Goal: Task Accomplishment & Management: Use online tool/utility

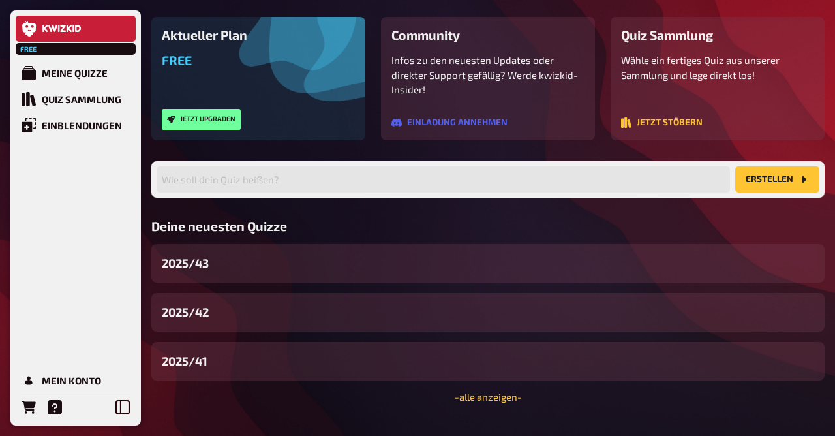
scroll to position [110, 0]
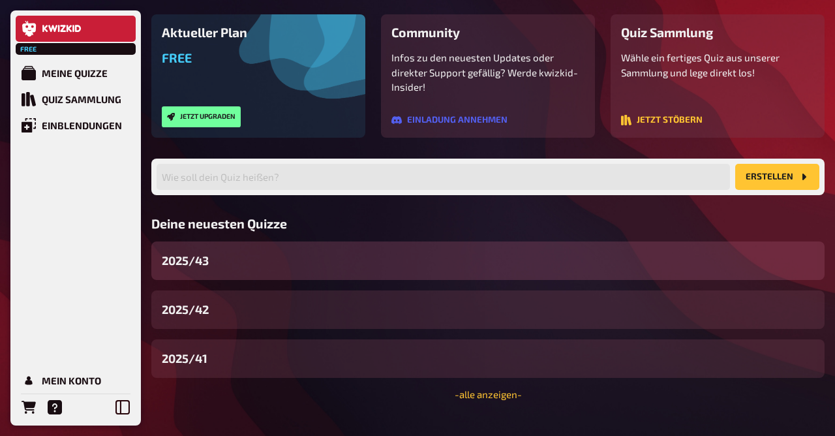
click at [268, 267] on div "2025/43" at bounding box center [488, 260] width 674 height 39
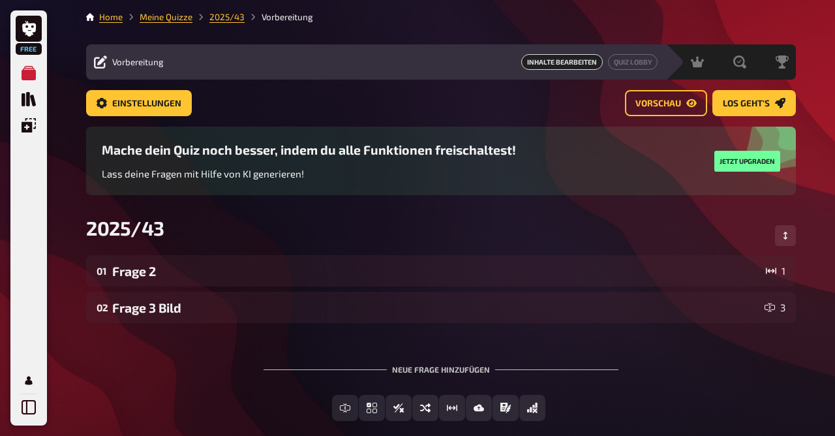
scroll to position [70, 0]
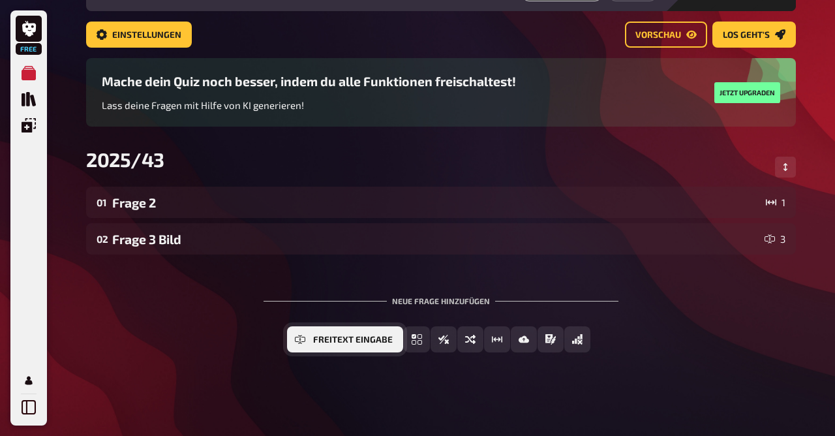
click at [313, 341] on button "Freitext Eingabe" at bounding box center [345, 339] width 116 height 26
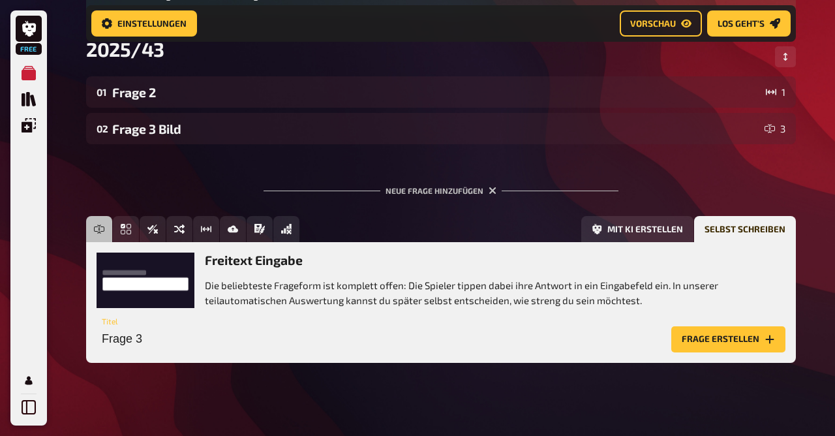
scroll to position [190, 0]
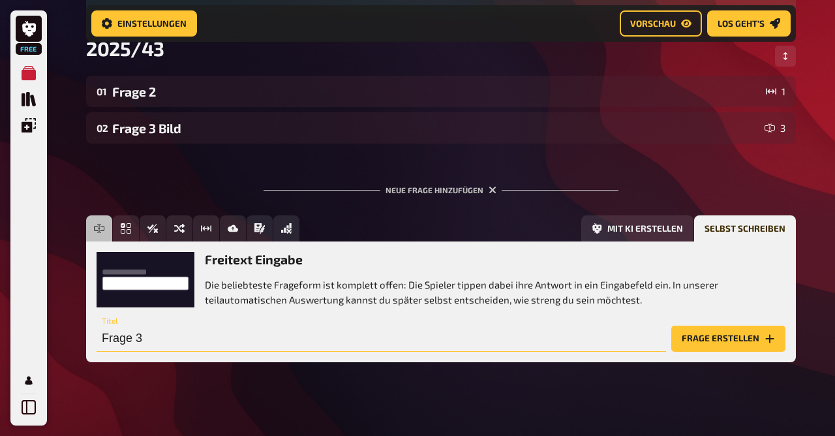
click at [352, 344] on input "Frage 3" at bounding box center [382, 339] width 570 height 26
type input "Frage 6 Bild"
click at [724, 350] on button "Frage erstellen" at bounding box center [729, 339] width 114 height 26
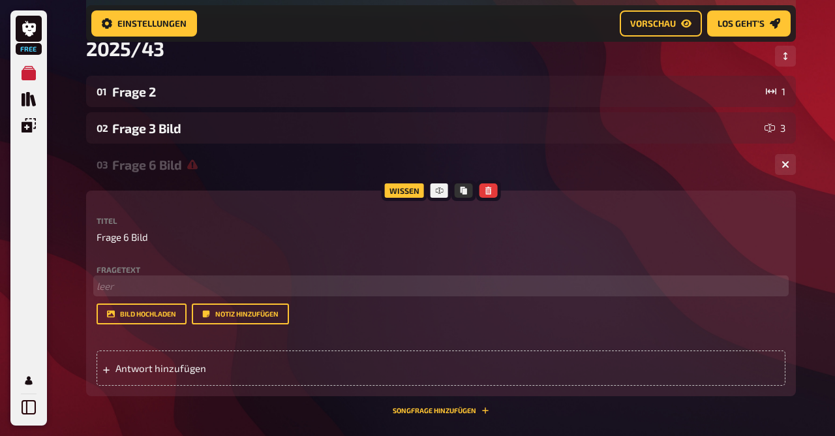
click at [155, 283] on p "﻿ leer" at bounding box center [441, 286] width 689 height 15
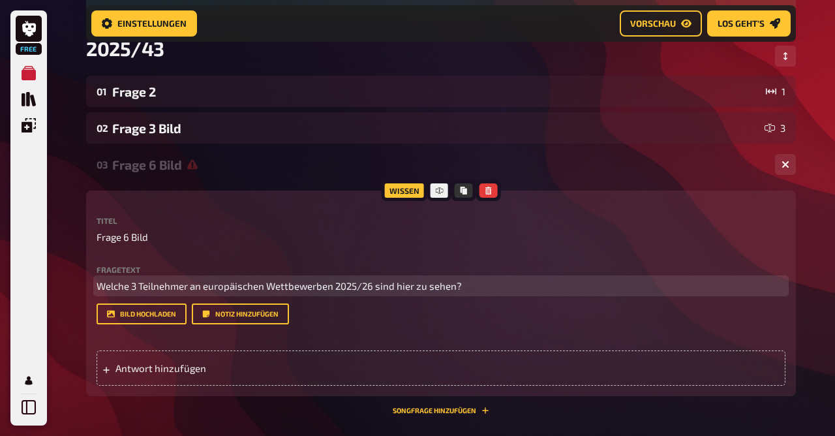
click at [200, 287] on span "Welche 3 Teilnehmer an europäischen Wettbewerben 2025/26 sind hier zu sehen?" at bounding box center [279, 286] width 365 height 12
click at [313, 287] on span "Welche 3 Teilnehmer europäischer Wettbewerben 2025/26 sind hier zu sehen?" at bounding box center [272, 286] width 350 height 12
click at [493, 288] on p "Welche 3 Teilnehmer europäischer Wettbewerber 2025/26 sind hier zu sehen?" at bounding box center [441, 286] width 689 height 15
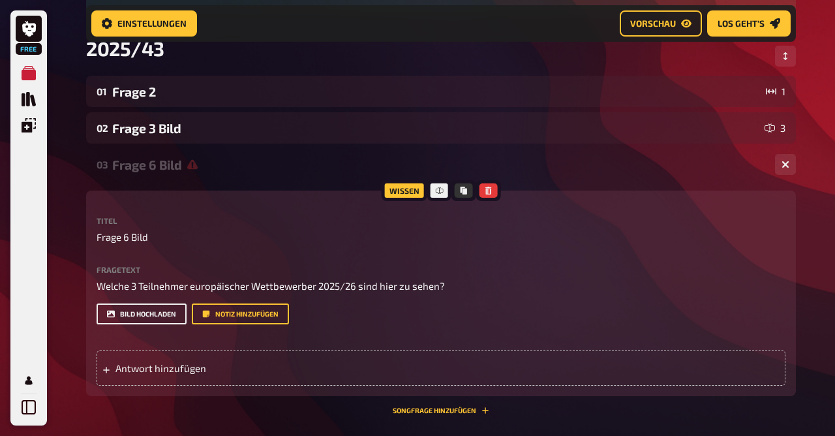
click at [142, 309] on button "Bild hochladen" at bounding box center [142, 313] width 90 height 21
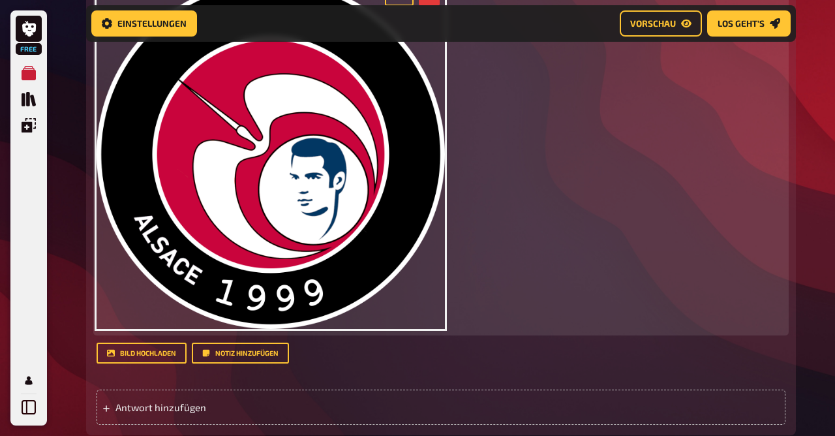
scroll to position [513, 0]
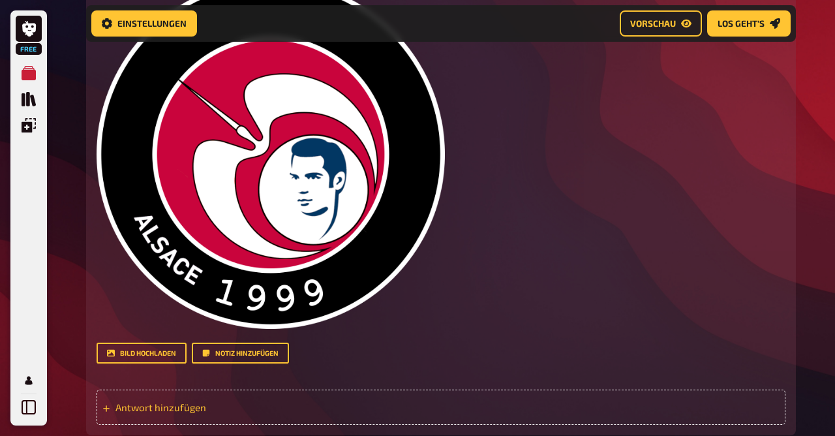
click at [183, 407] on span "Antwort hinzufügen" at bounding box center [217, 407] width 203 height 12
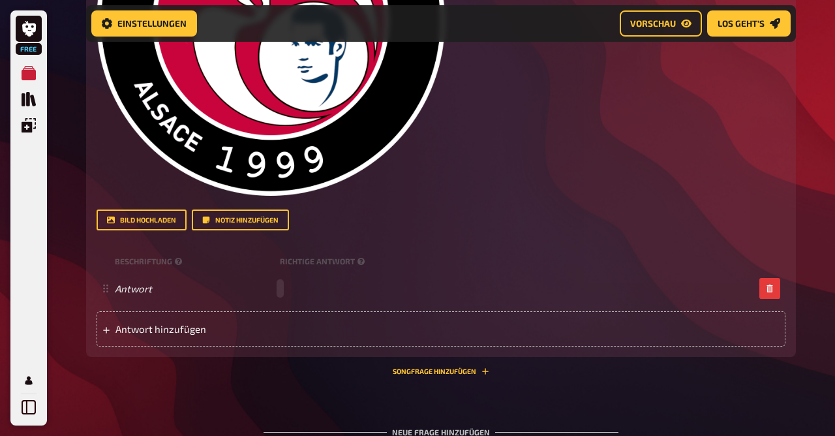
scroll to position [647, 0]
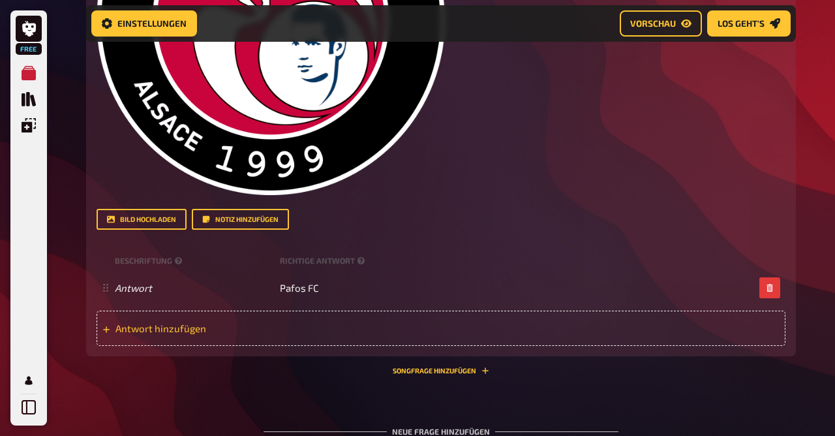
click at [172, 337] on div "Antwort hinzufügen" at bounding box center [441, 328] width 689 height 35
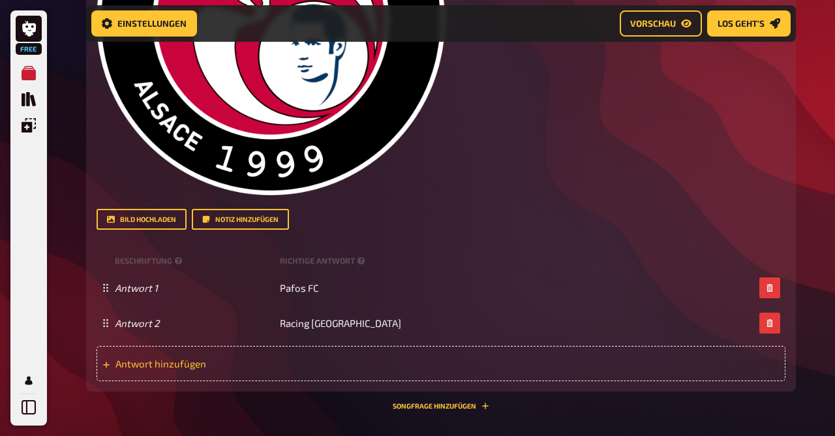
click at [193, 360] on span "Antwort hinzufügen" at bounding box center [217, 364] width 203 height 12
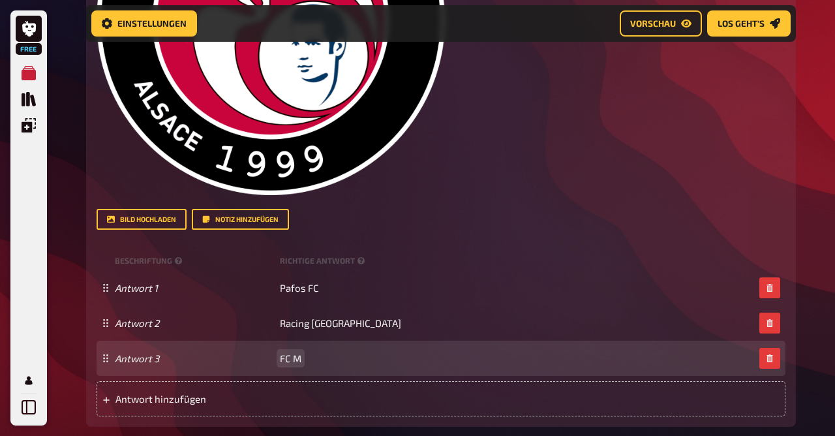
click at [297, 354] on span "FC M" at bounding box center [291, 358] width 22 height 12
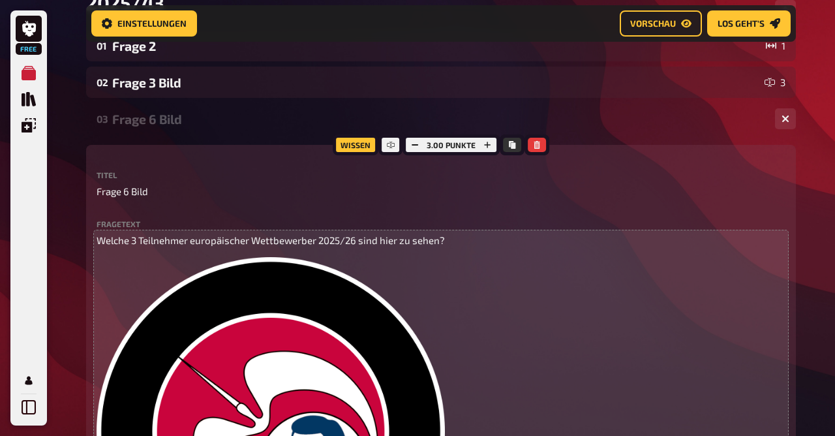
scroll to position [234, 0]
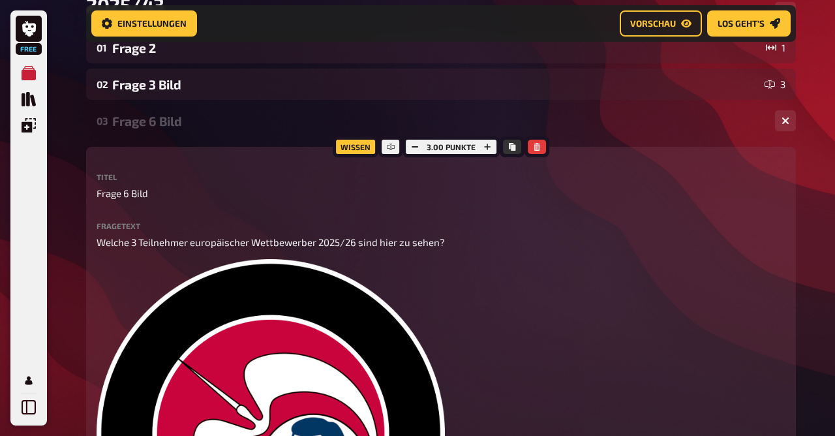
click at [157, 130] on div "03 Frage 6 Bild 3" at bounding box center [441, 120] width 710 height 31
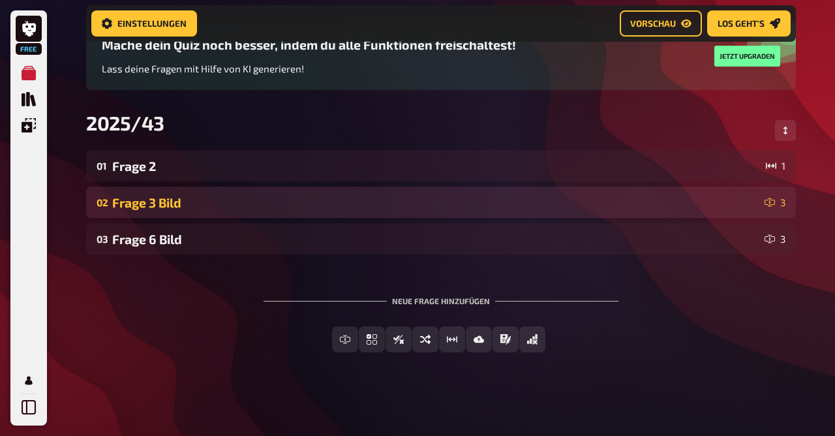
scroll to position [117, 0]
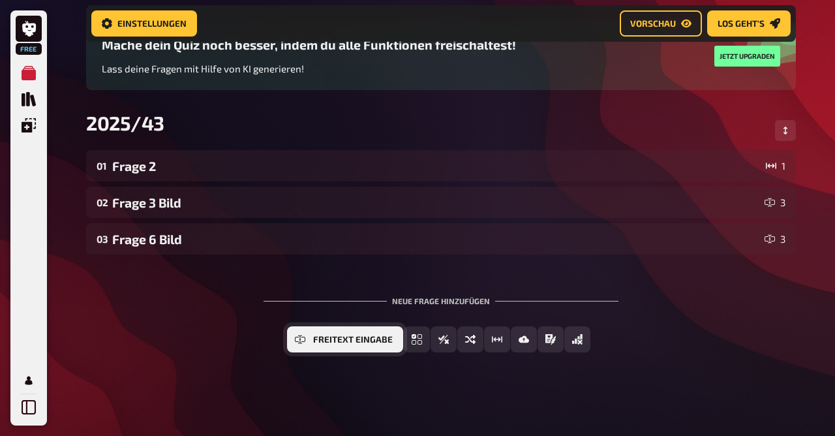
click at [300, 340] on icon "Freitext Eingabe" at bounding box center [300, 339] width 10 height 10
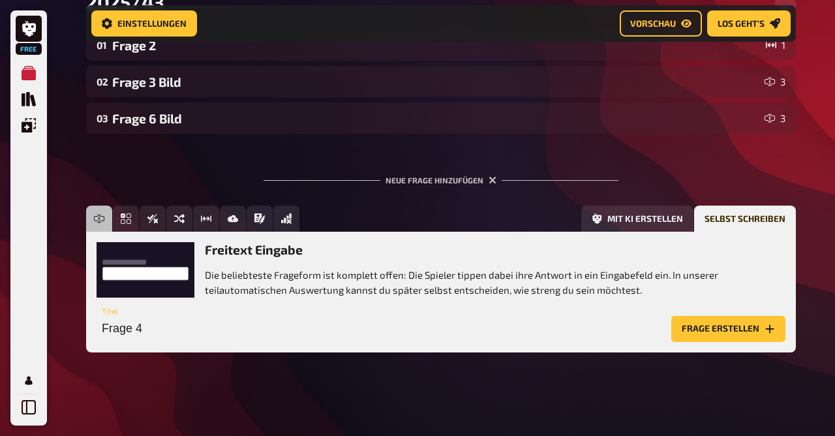
scroll to position [237, 0]
click at [231, 332] on input "Frage 4" at bounding box center [382, 329] width 570 height 26
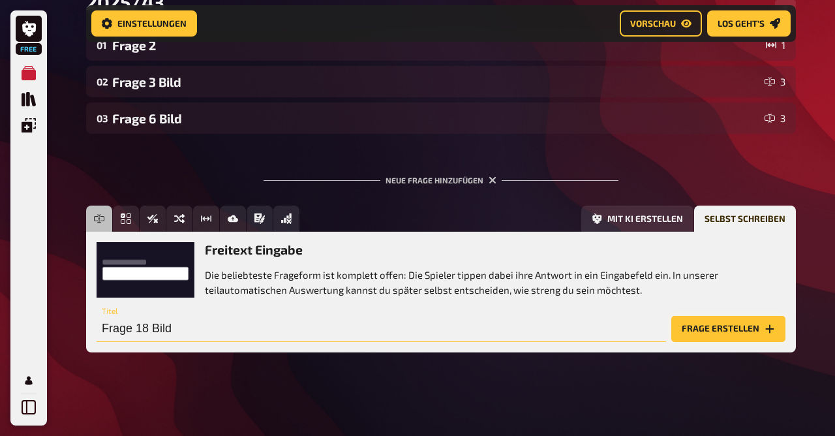
type input "Frage 18 Bild"
click at [719, 326] on button "Frage erstellen" at bounding box center [729, 329] width 114 height 26
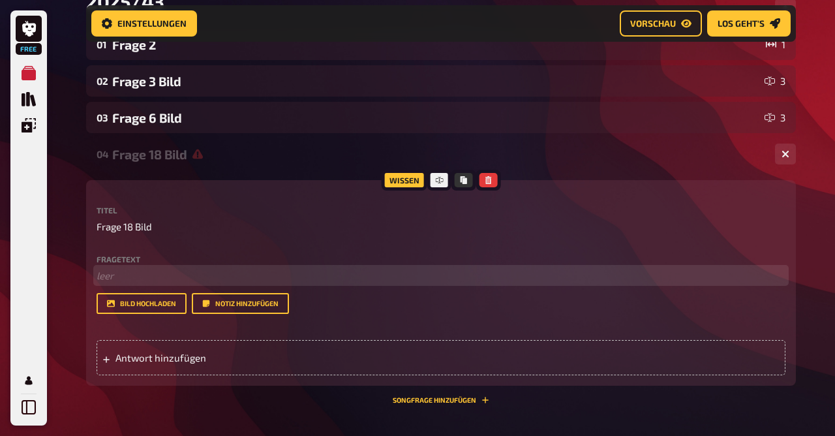
click at [148, 283] on p "﻿ leer" at bounding box center [441, 275] width 689 height 15
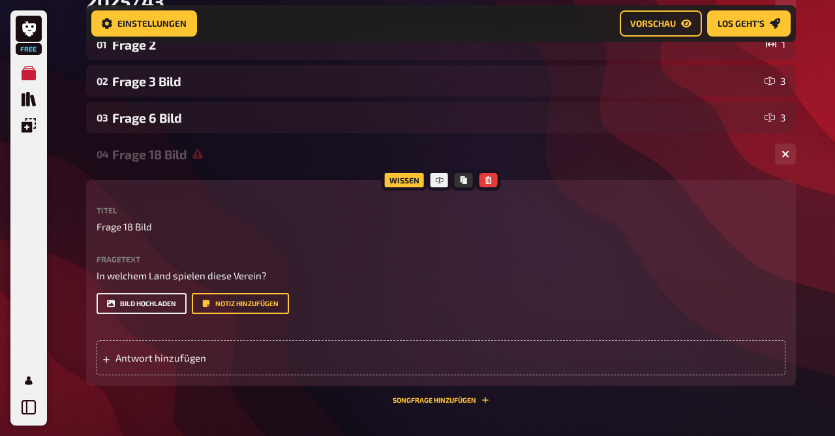
click at [134, 296] on button "Bild hochladen" at bounding box center [142, 303] width 90 height 21
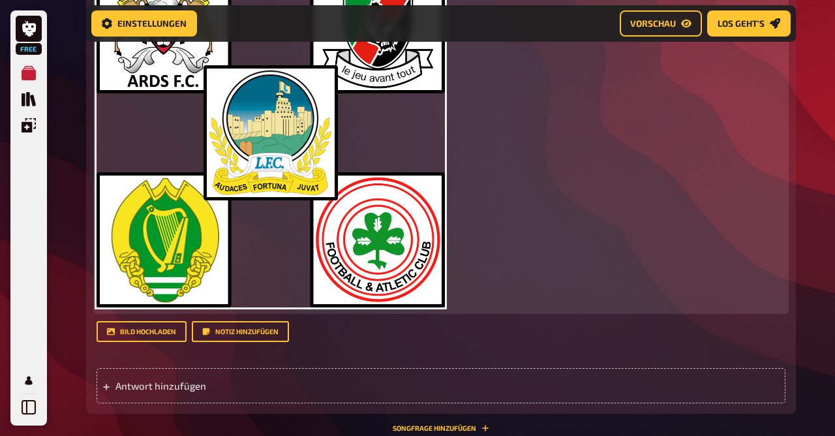
scroll to position [572, 0]
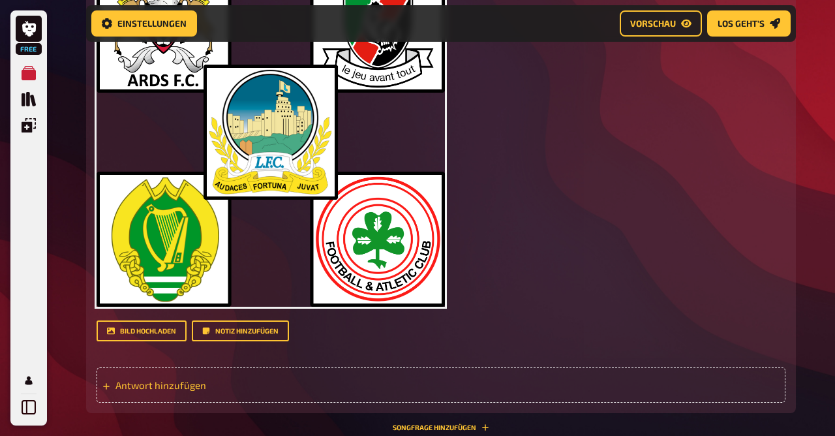
click at [204, 381] on span "Antwort hinzufügen" at bounding box center [217, 385] width 203 height 12
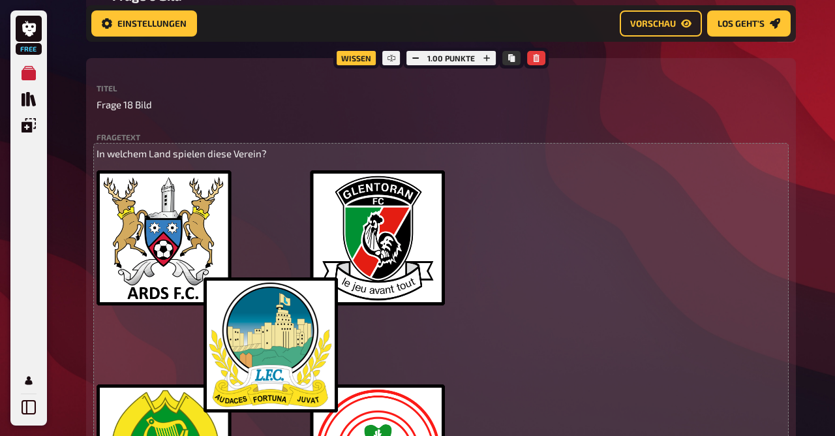
scroll to position [343, 0]
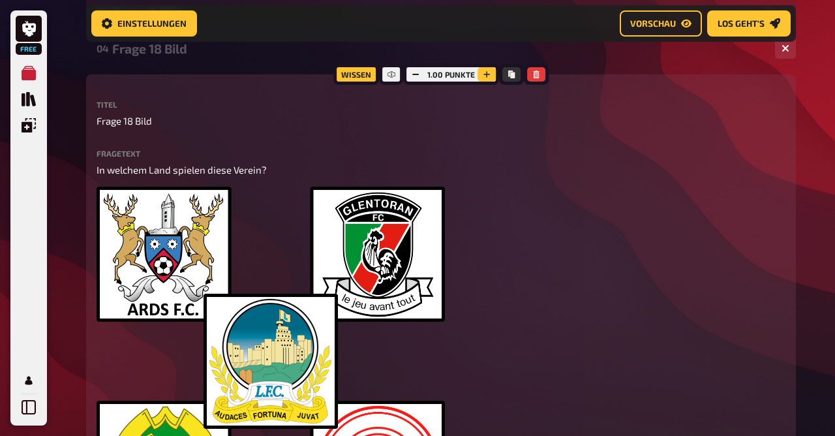
click at [489, 77] on icon "button" at bounding box center [487, 74] width 8 height 8
click at [489, 77] on icon "button" at bounding box center [486, 74] width 8 height 8
click at [489, 77] on icon "button" at bounding box center [487, 74] width 8 height 8
click at [142, 50] on div "Frage 18 Bild" at bounding box center [438, 48] width 653 height 15
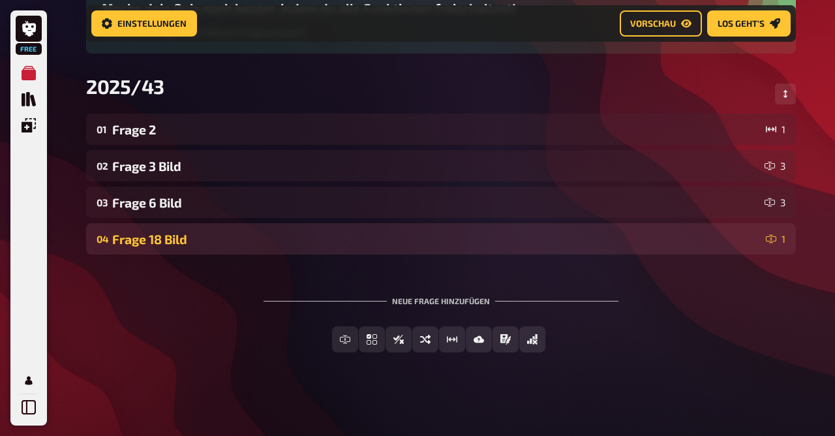
scroll to position [153, 0]
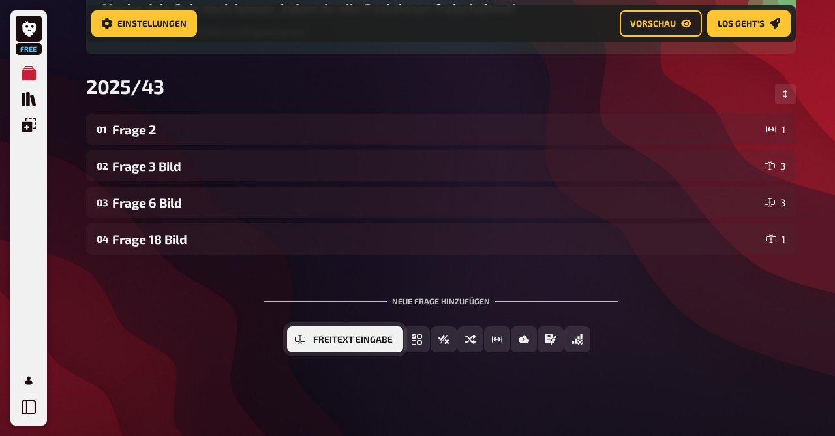
click at [336, 335] on span "Freitext Eingabe" at bounding box center [353, 339] width 80 height 9
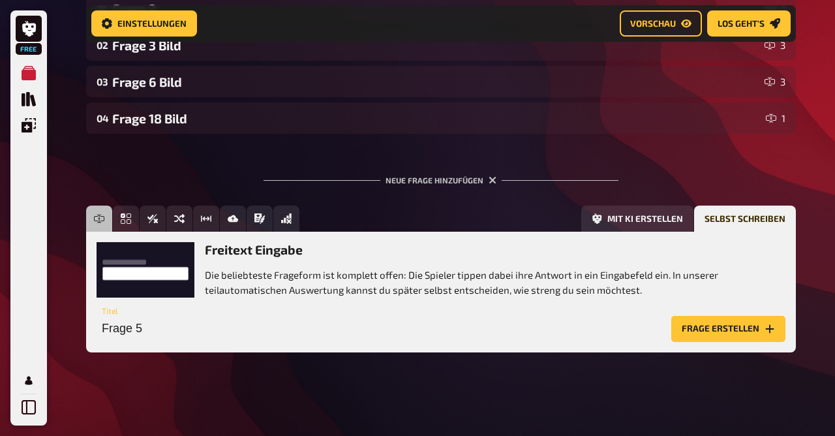
scroll to position [273, 0]
click at [281, 329] on input "Frage 5" at bounding box center [382, 329] width 570 height 26
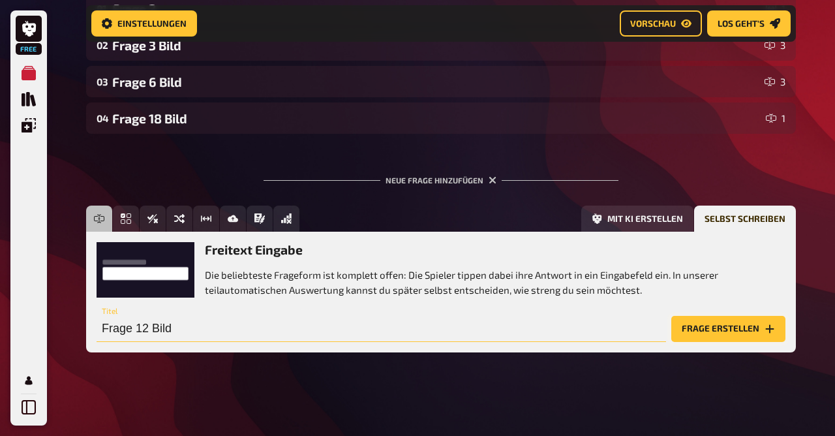
type input "Frage 12 Bild"
click at [745, 326] on button "Frage erstellen" at bounding box center [729, 329] width 114 height 26
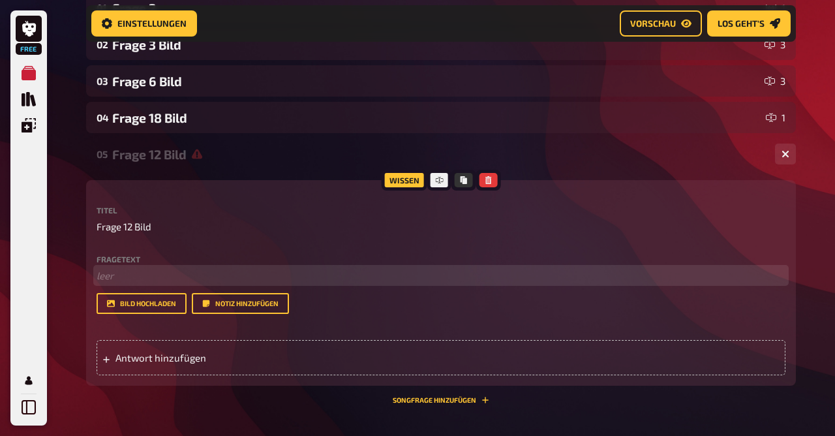
click at [229, 283] on p "﻿ leer" at bounding box center [441, 275] width 689 height 15
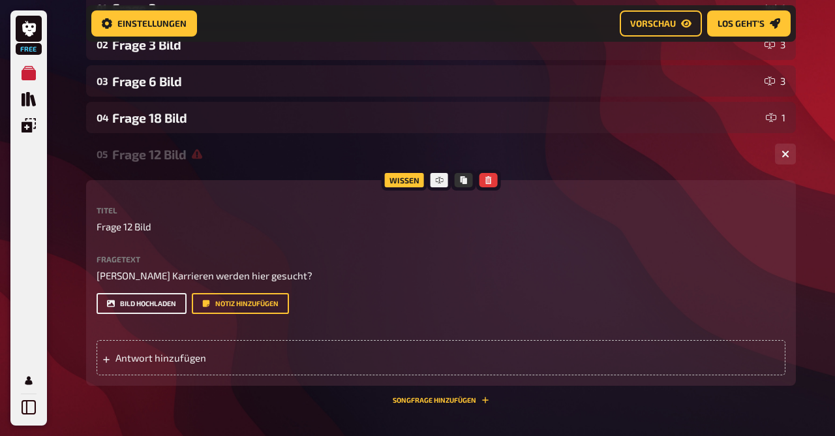
click at [137, 301] on button "Bild hochladen" at bounding box center [142, 303] width 90 height 21
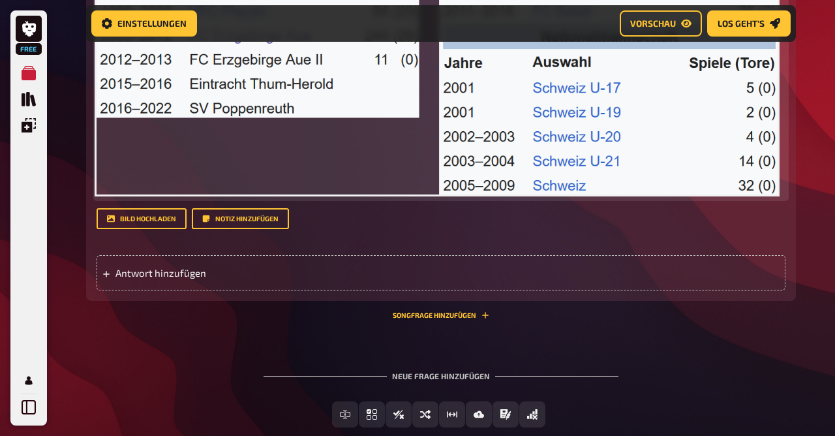
scroll to position [731, 0]
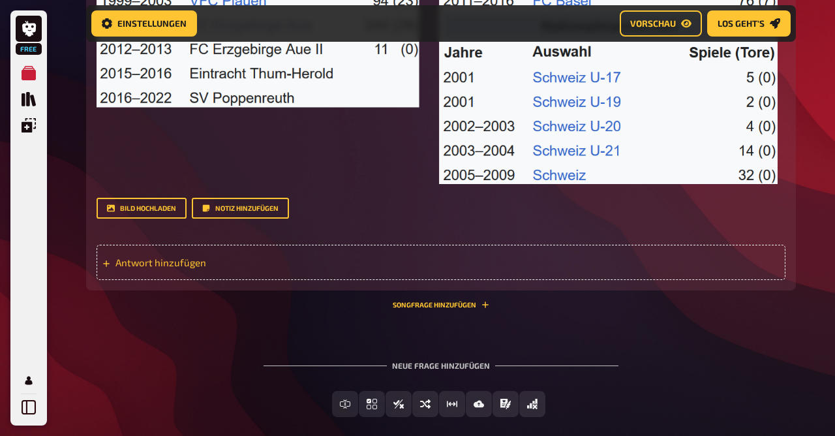
click at [153, 268] on span "Antwort hinzufügen" at bounding box center [217, 262] width 203 height 12
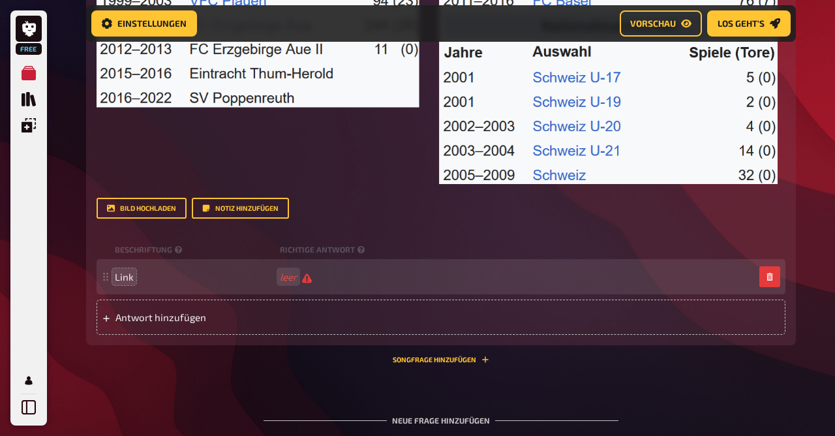
click at [134, 277] on span "Link" at bounding box center [195, 277] width 160 height 12
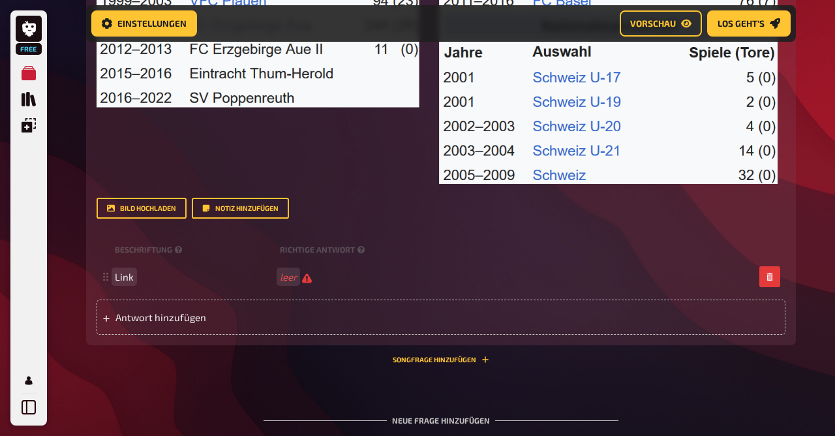
click at [132, 277] on span "Link" at bounding box center [124, 277] width 19 height 12
click at [149, 320] on span "Antwort hinzufügen" at bounding box center [217, 317] width 203 height 12
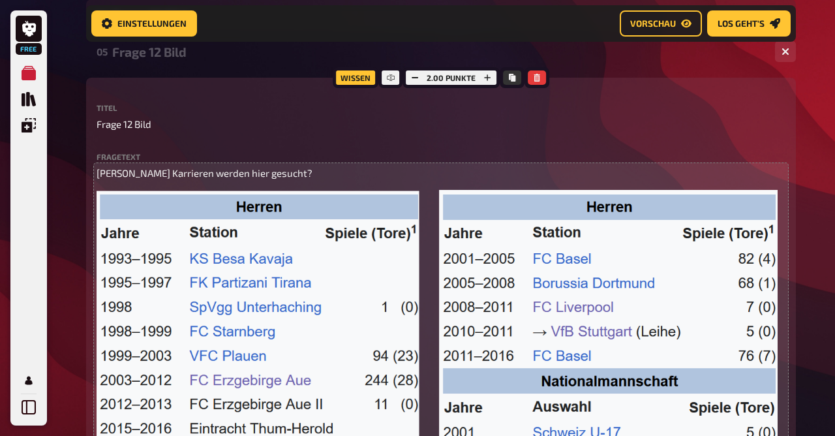
scroll to position [376, 0]
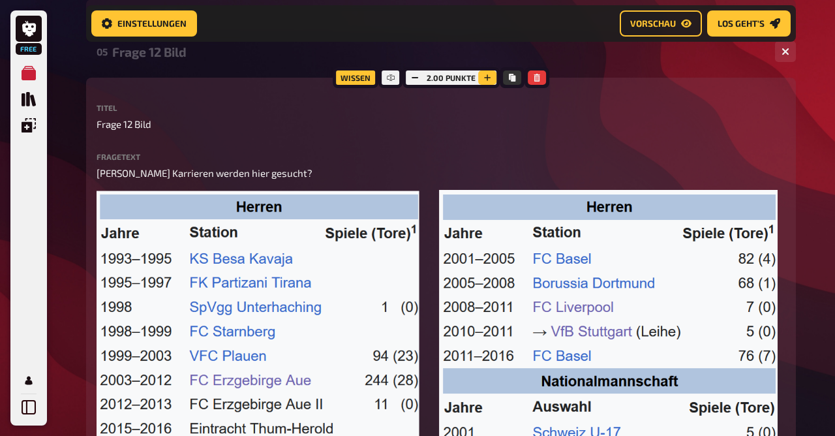
click at [487, 78] on icon "button" at bounding box center [487, 77] width 7 height 7
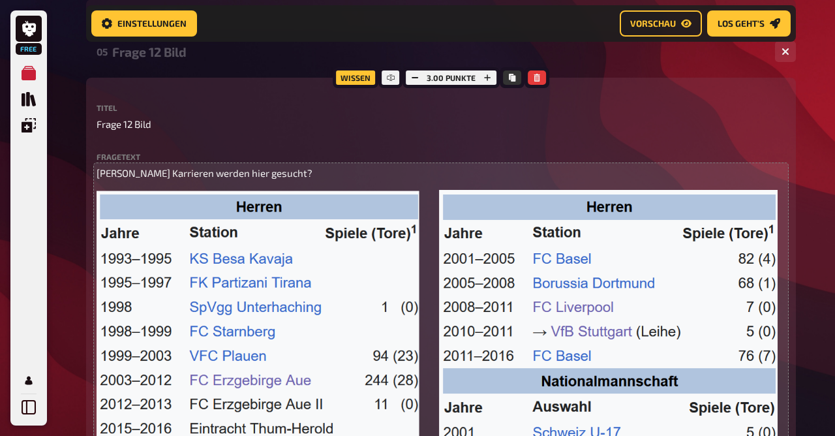
scroll to position [221, 0]
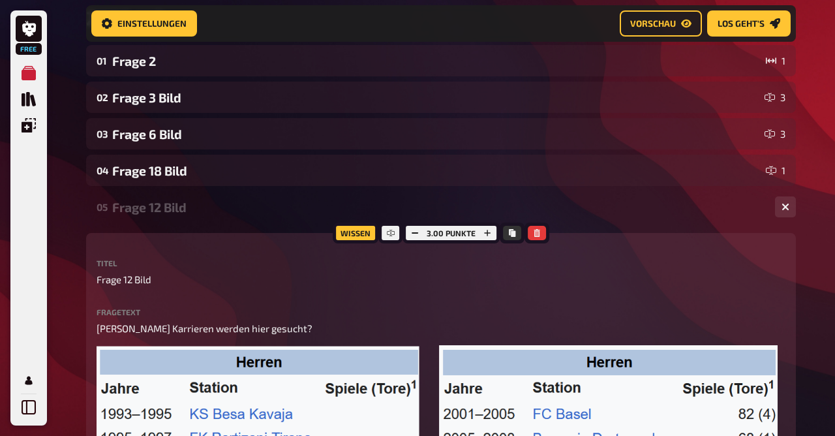
click at [193, 206] on div "Frage 12 Bild" at bounding box center [438, 207] width 653 height 15
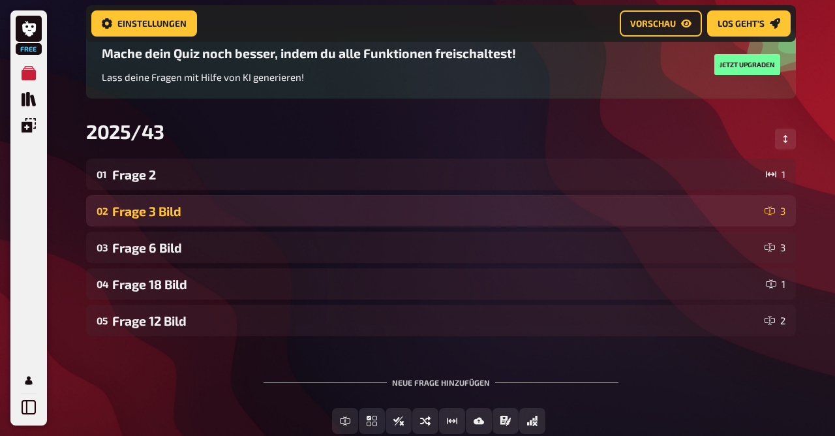
scroll to position [107, 0]
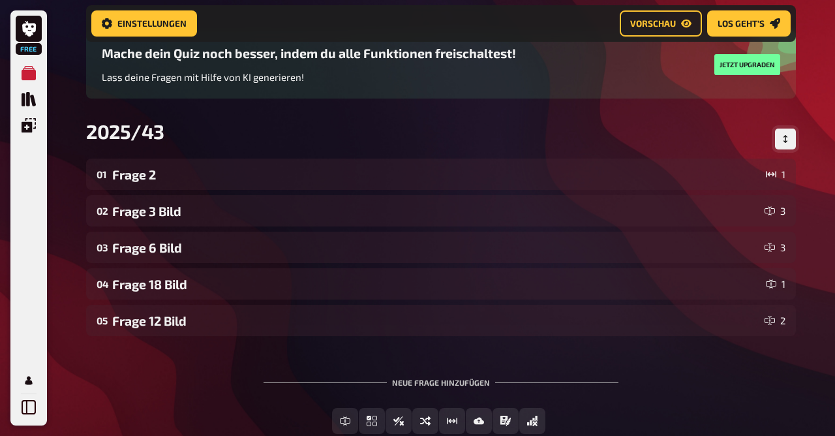
click at [789, 142] on icon "Reihenfolge anpassen" at bounding box center [786, 139] width 8 height 8
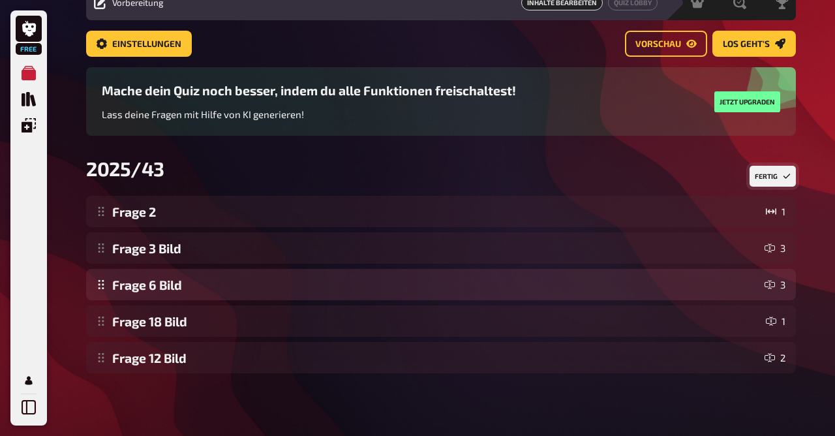
scroll to position [60, 0]
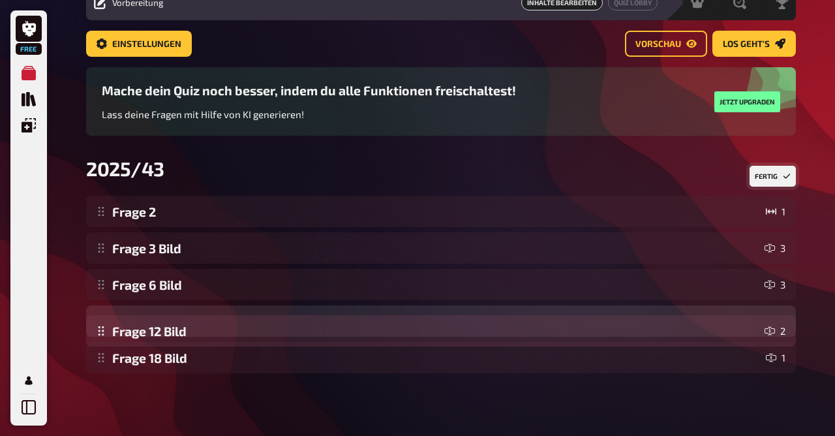
drag, startPoint x: 181, startPoint y: 364, endPoint x: 183, endPoint y: 332, distance: 31.4
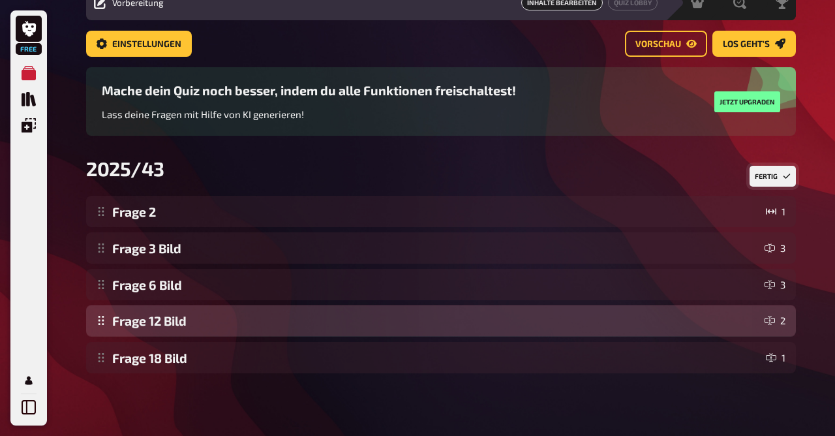
click at [183, 332] on div "Frage 2 1 Frage 3 Bild 3 Frage 6 Bild 3 Frage 18 Bild 1 Frage 12 Bild 2 Frage 1…" at bounding box center [441, 285] width 710 height 178
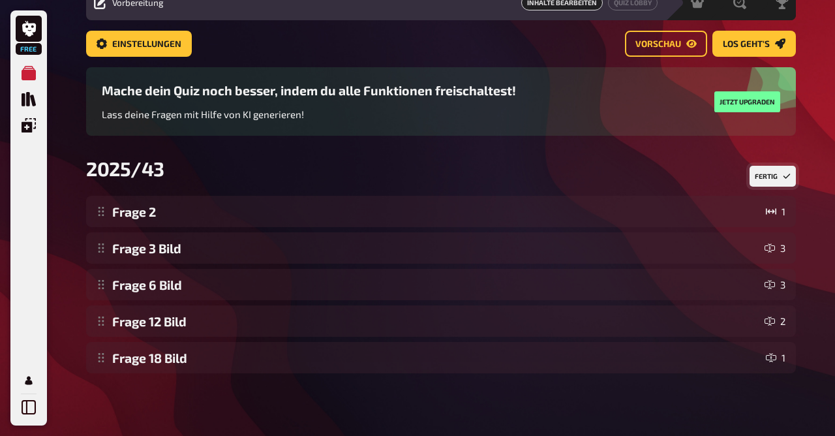
click at [782, 169] on button "Fertig" at bounding box center [773, 176] width 46 height 21
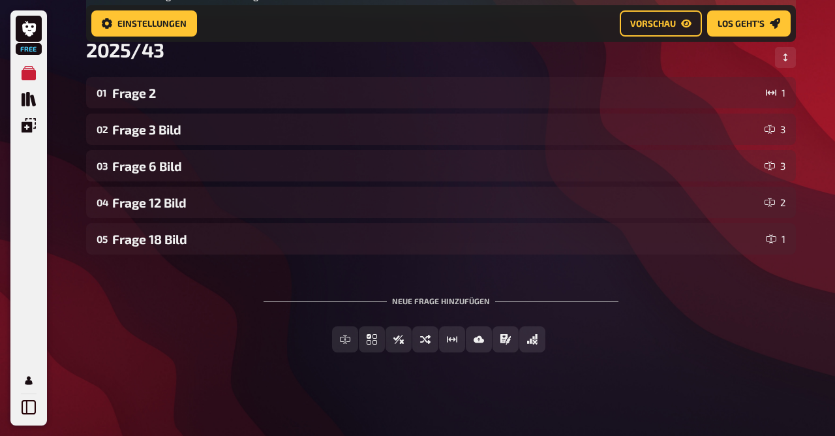
scroll to position [189, 0]
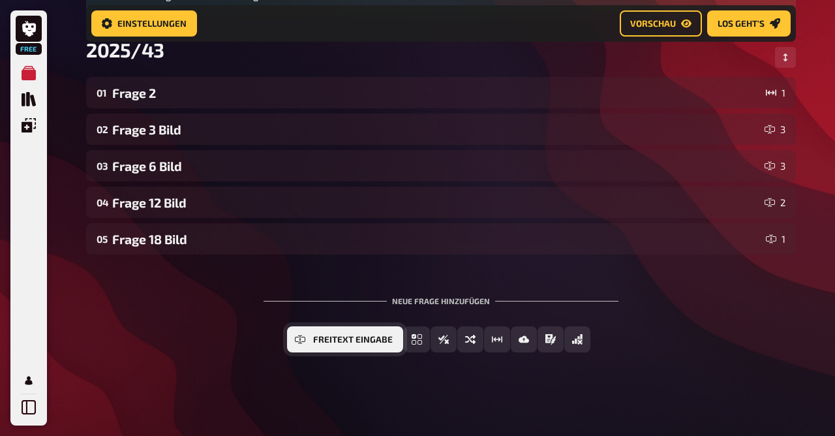
click at [333, 343] on span "Freitext Eingabe" at bounding box center [353, 339] width 80 height 9
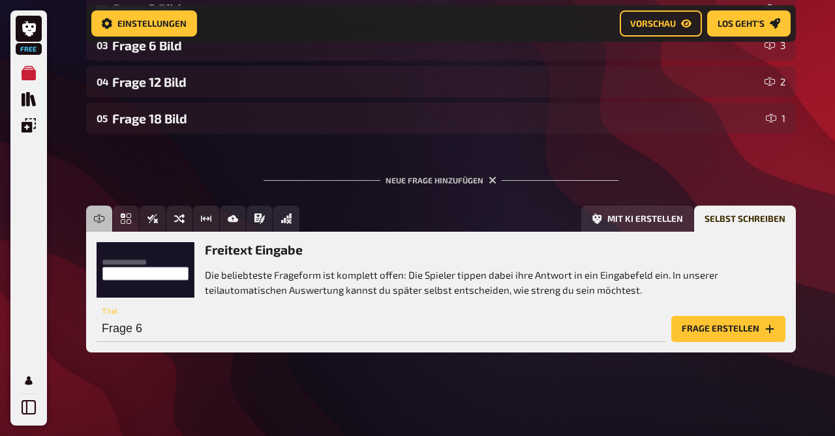
scroll to position [310, 0]
click at [728, 332] on button "Frage erstellen" at bounding box center [729, 329] width 114 height 26
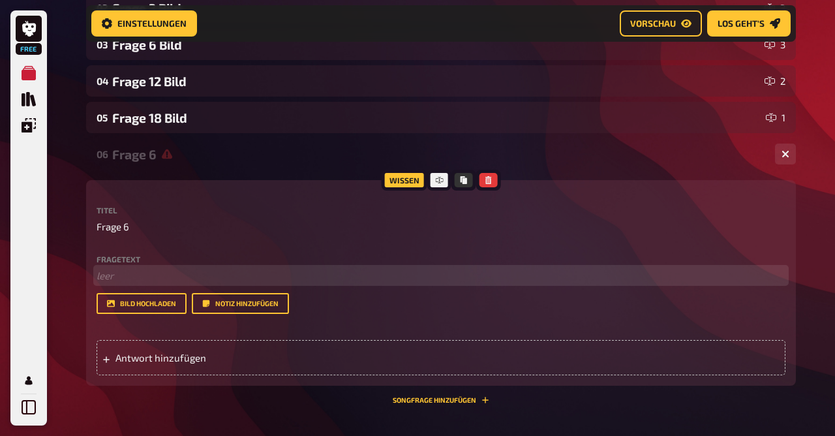
click at [168, 279] on p "﻿ leer" at bounding box center [441, 275] width 689 height 15
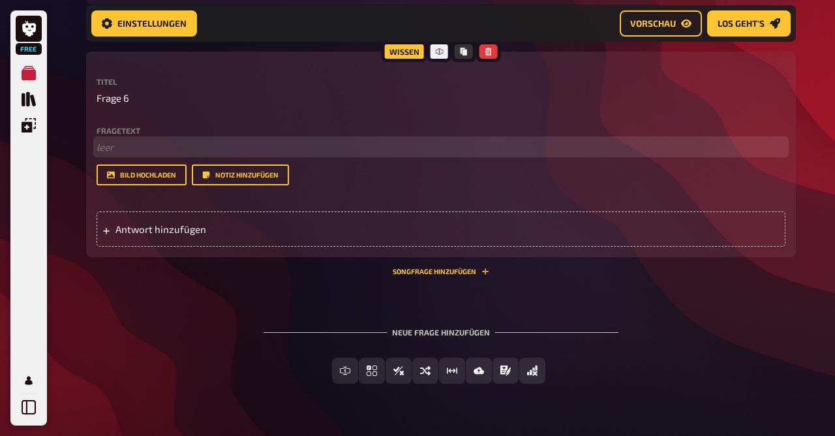
scroll to position [439, 0]
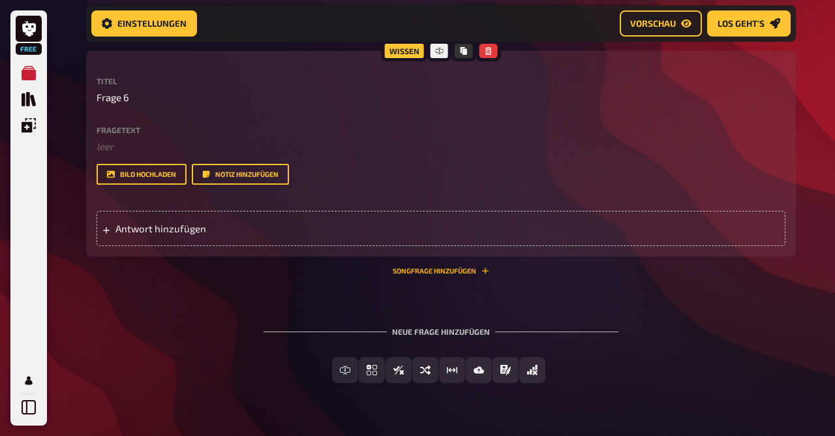
click at [439, 275] on button "Songfrage hinzufügen" at bounding box center [441, 271] width 97 height 8
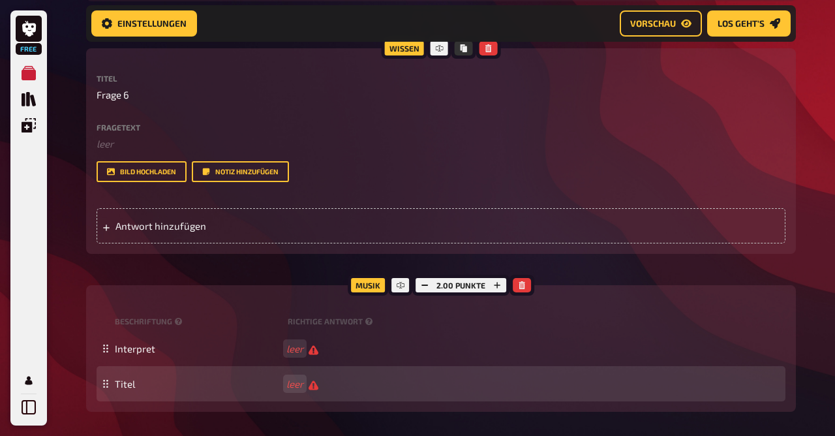
scroll to position [432, 0]
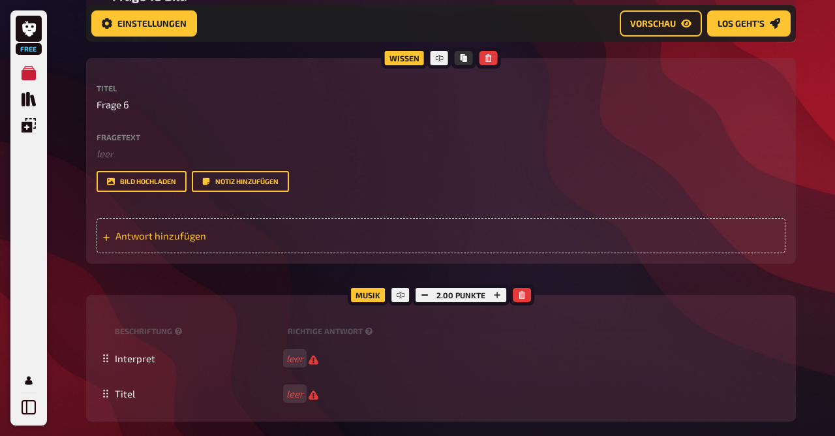
click at [194, 241] on span "Antwort hinzufügen" at bounding box center [217, 236] width 203 height 12
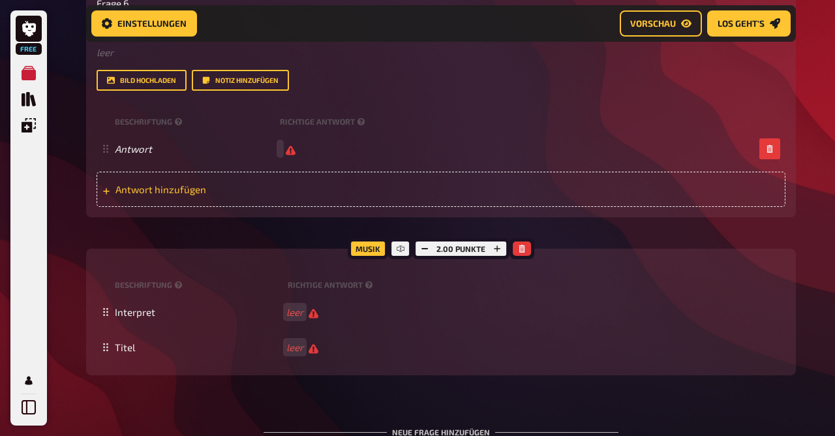
scroll to position [532, 0]
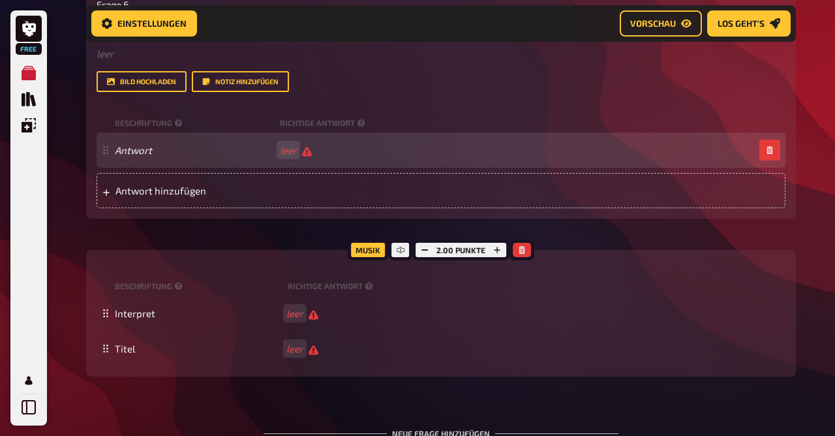
click at [776, 168] on div "Antwort leer" at bounding box center [441, 149] width 689 height 35
click at [773, 154] on icon "button" at bounding box center [770, 150] width 6 height 8
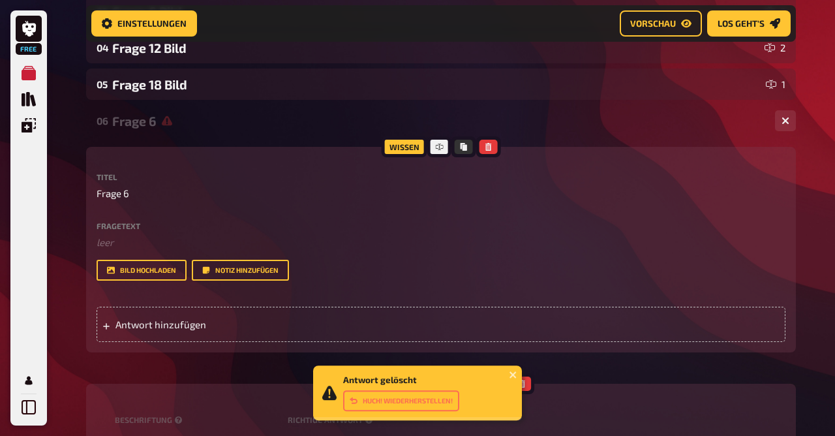
scroll to position [339, 0]
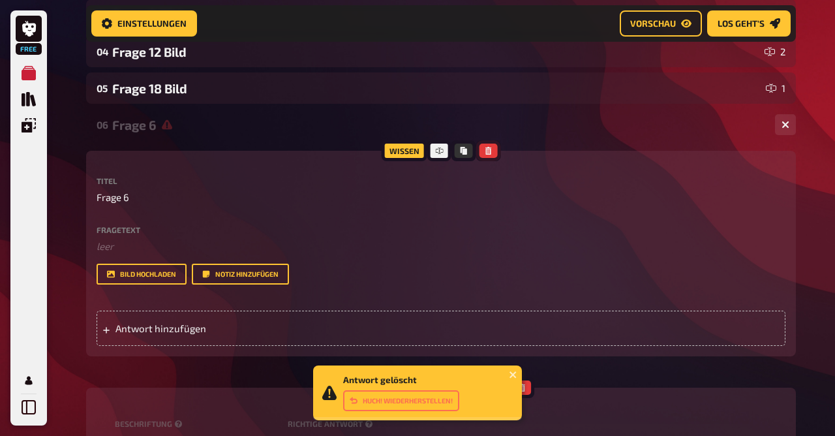
click at [489, 150] on icon "button" at bounding box center [488, 151] width 8 height 8
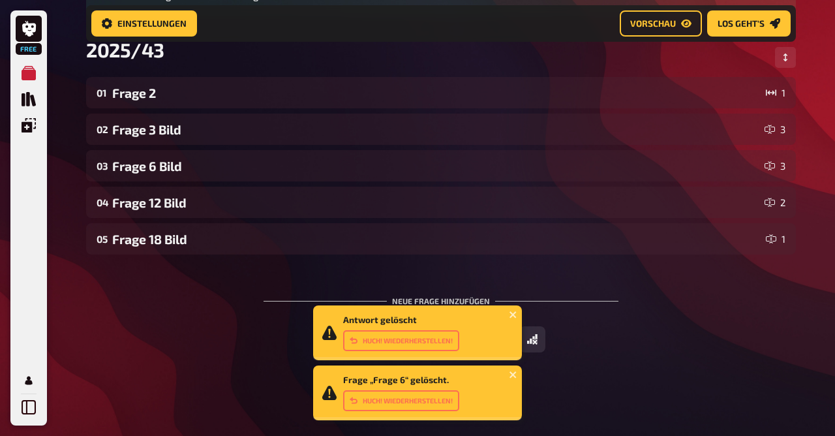
scroll to position [190, 0]
click at [512, 314] on icon "close" at bounding box center [513, 314] width 7 height 7
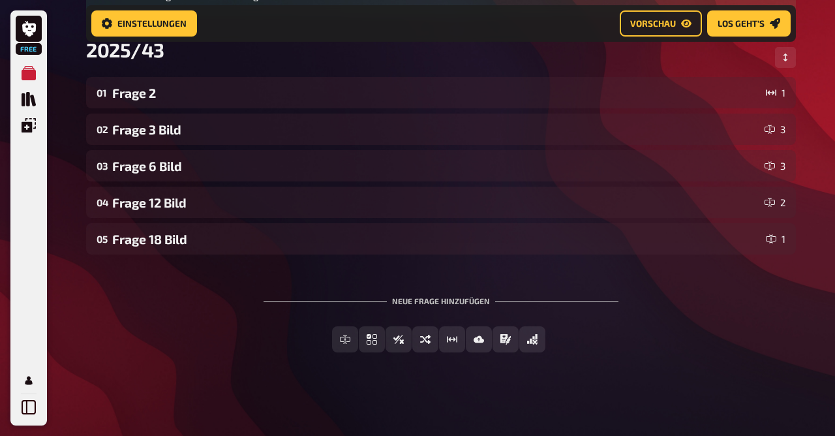
scroll to position [189, 0]
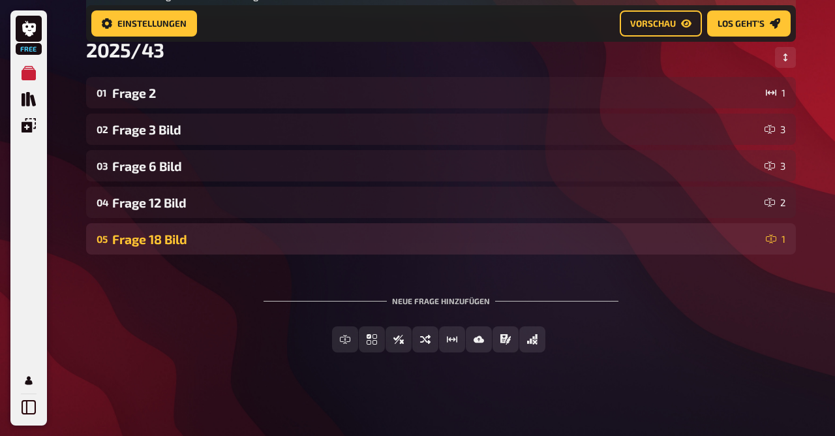
click at [294, 242] on div "Frage 18 Bild" at bounding box center [436, 239] width 649 height 15
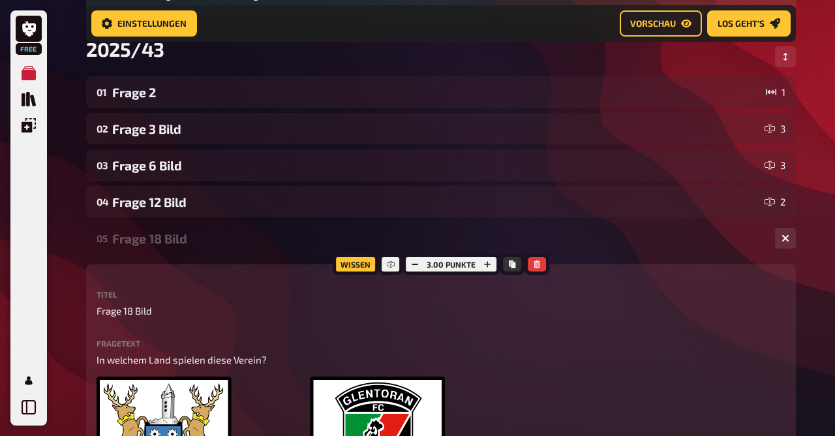
click at [213, 231] on div "Frage 18 Bild" at bounding box center [438, 238] width 653 height 15
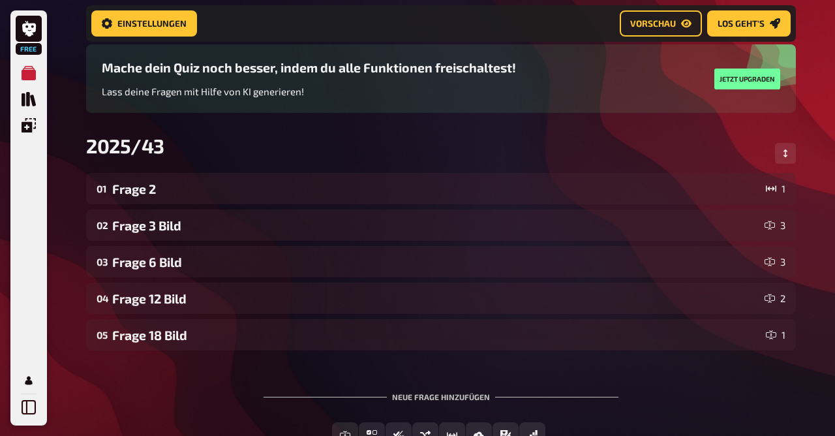
scroll to position [93, 0]
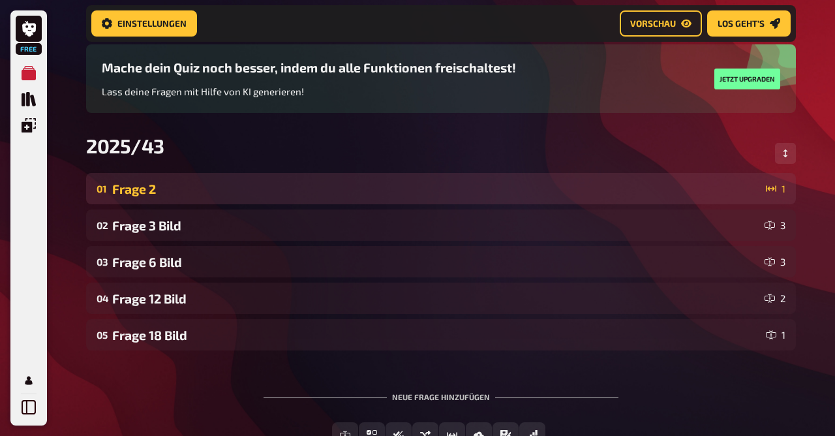
click at [298, 199] on div "01 Frage 2 1" at bounding box center [441, 188] width 710 height 31
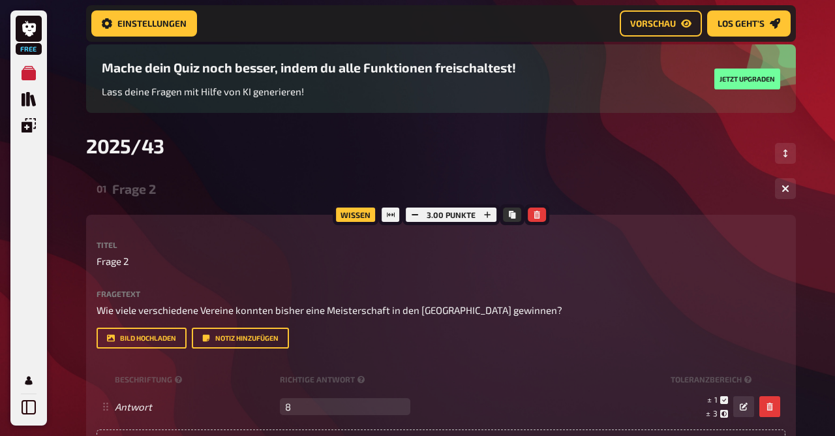
click at [298, 199] on div "01 Frage 2 1" at bounding box center [441, 188] width 710 height 31
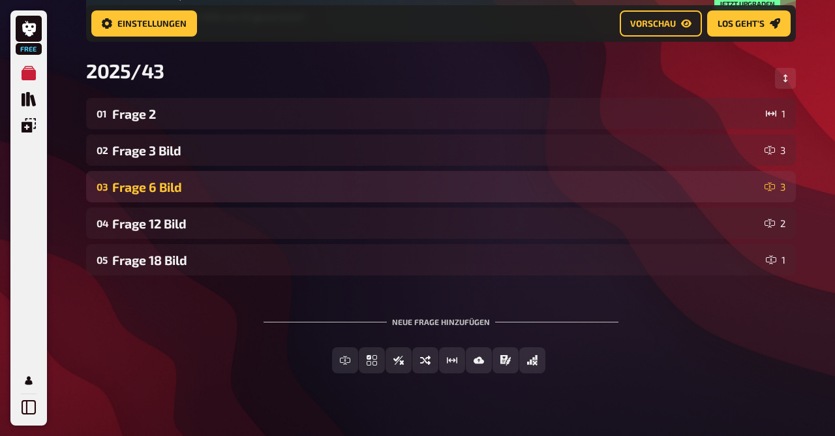
scroll to position [190, 0]
